Goal: Check status: Check status

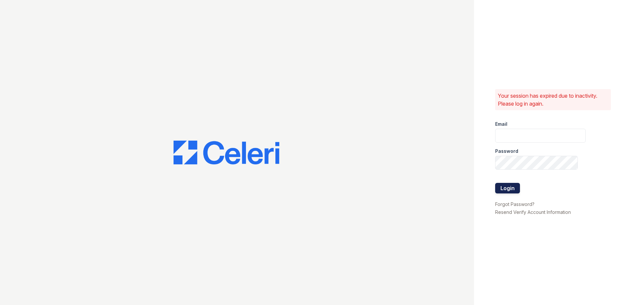
type input "arriveinnerharbor@trinity-pm.com"
click at [502, 186] on button "Login" at bounding box center [507, 188] width 25 height 11
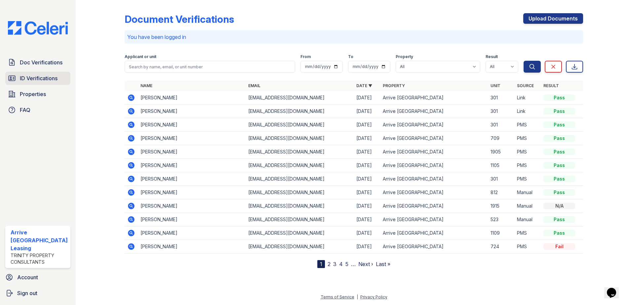
drag, startPoint x: 39, startPoint y: 64, endPoint x: 41, endPoint y: 75, distance: 11.1
click at [39, 64] on span "Doc Verifications" at bounding box center [41, 63] width 43 height 8
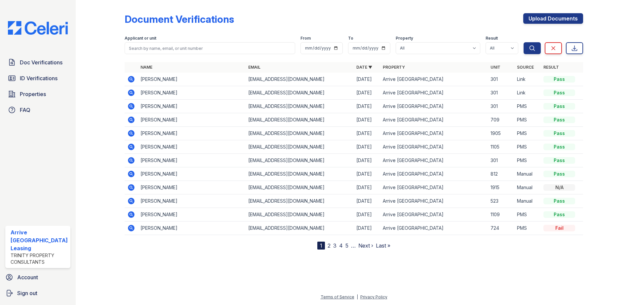
click at [41, 75] on span "ID Verifications" at bounding box center [39, 78] width 38 height 8
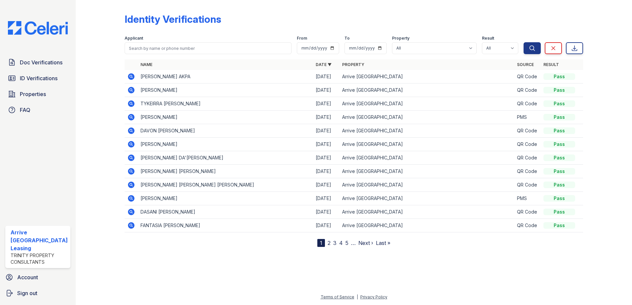
click at [131, 78] on icon at bounding box center [131, 76] width 7 height 7
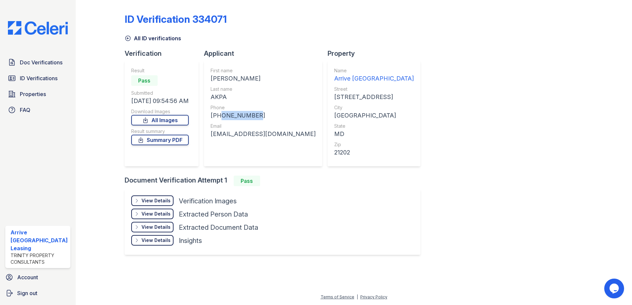
drag, startPoint x: 253, startPoint y: 114, endPoint x: 219, endPoint y: 116, distance: 33.5
click at [219, 116] on div "[PHONE_NUMBER]" at bounding box center [263, 115] width 105 height 9
copy div "6196463466"
drag, startPoint x: 264, startPoint y: 132, endPoint x: 210, endPoint y: 136, distance: 53.7
click at [210, 136] on div "First name [PERSON_NAME] Last name [GEOGRAPHIC_DATA] Phone [PHONE_NUMBER] Email…" at bounding box center [263, 114] width 118 height 106
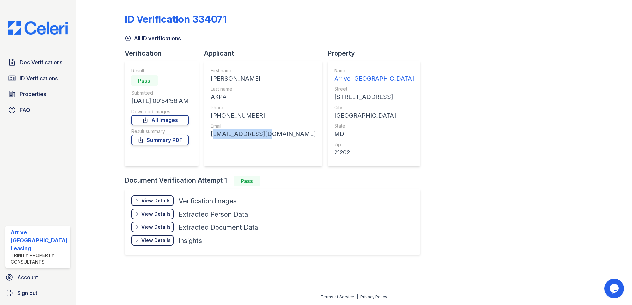
drag, startPoint x: 210, startPoint y: 136, endPoint x: 217, endPoint y: 135, distance: 7.1
copy div "[EMAIL_ADDRESS][DOMAIN_NAME]"
